Goal: Transaction & Acquisition: Purchase product/service

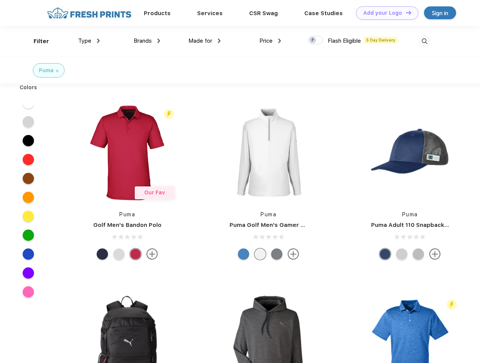
scroll to position [0, 0]
click at [384, 13] on link "Add your Logo Design Tool" at bounding box center [387, 12] width 62 height 13
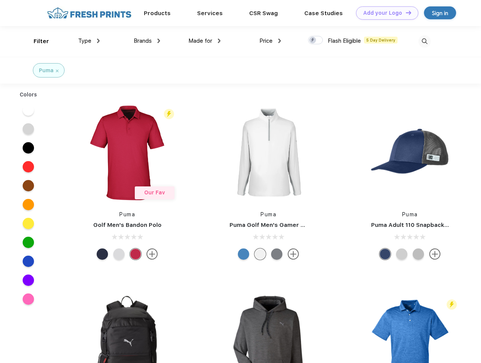
click at [0, 0] on div "Design Tool" at bounding box center [0, 0] width 0 height 0
click at [405, 12] on link "Add your Logo Design Tool" at bounding box center [387, 12] width 62 height 13
click at [36, 41] on div "Filter" at bounding box center [41, 41] width 15 height 9
click at [89, 41] on span "Type" at bounding box center [84, 40] width 13 height 7
click at [147, 41] on span "Brands" at bounding box center [143, 40] width 18 height 7
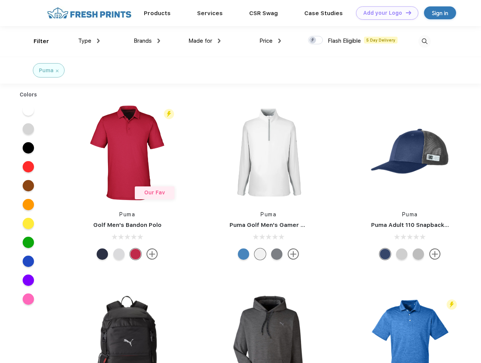
click at [205, 41] on span "Made for" at bounding box center [200, 40] width 24 height 7
click at [270, 41] on span "Price" at bounding box center [265, 40] width 13 height 7
click at [316, 40] on div at bounding box center [315, 40] width 15 height 8
click at [313, 40] on input "checkbox" at bounding box center [310, 38] width 5 height 5
click at [425, 41] on img at bounding box center [424, 41] width 12 height 12
